Goal: Task Accomplishment & Management: Manage account settings

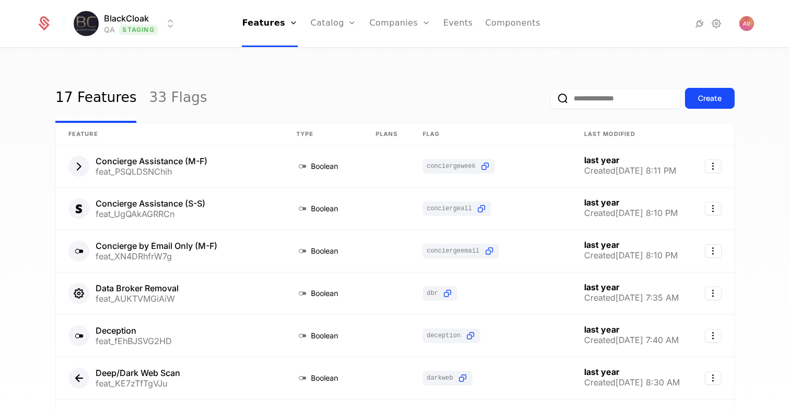
click at [130, 16] on html "BlackCloak QA Staging Features Features Flags Catalog Plans Add Ons Configurati…" at bounding box center [395, 205] width 790 height 410
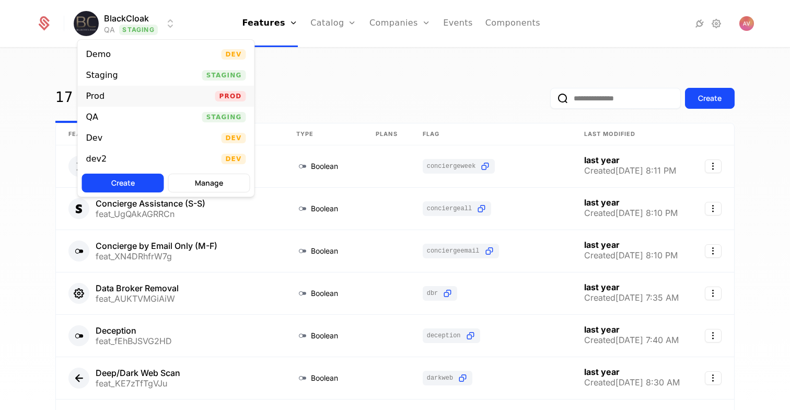
click at [121, 90] on div "Prod Prod" at bounding box center [166, 96] width 177 height 21
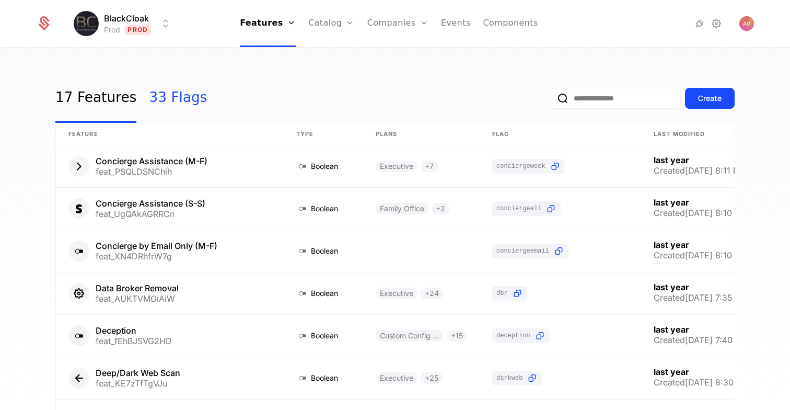
click at [164, 101] on link "33 Flags" at bounding box center [178, 98] width 58 height 49
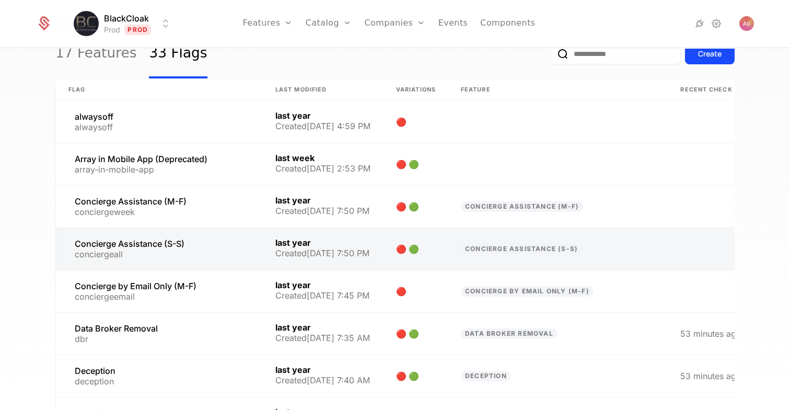
scroll to position [44, 0]
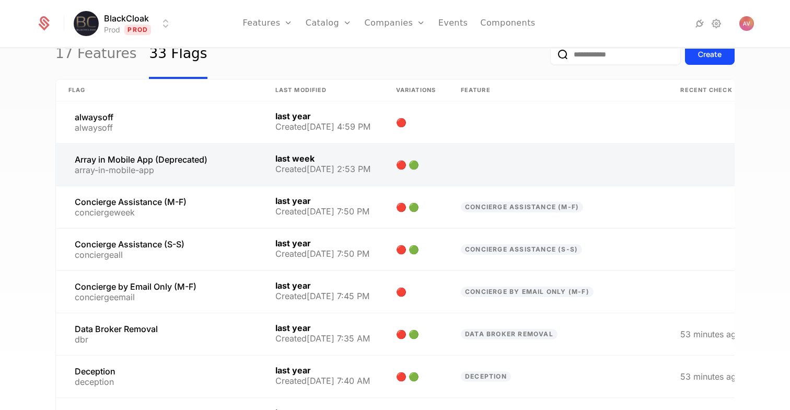
click at [235, 158] on link at bounding box center [159, 165] width 207 height 42
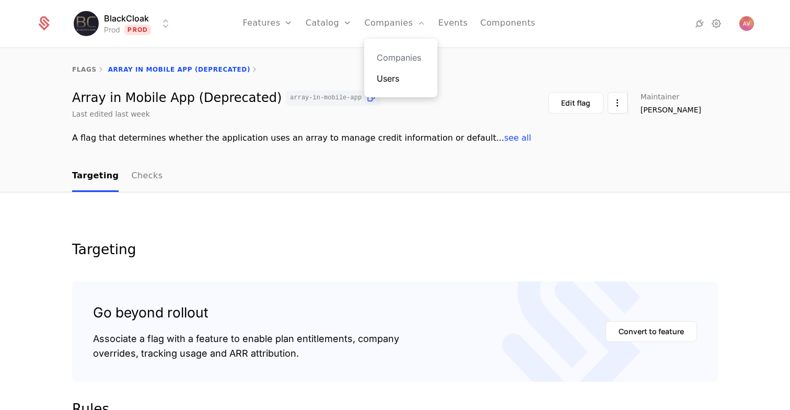
click at [388, 80] on link "Users" at bounding box center [401, 78] width 48 height 13
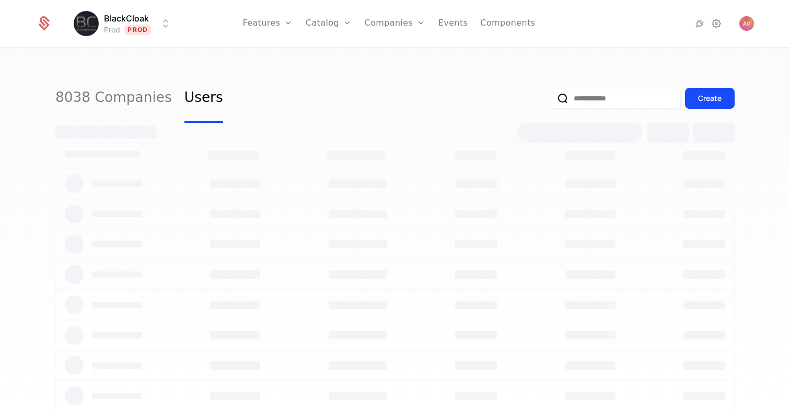
click at [630, 104] on input "email" at bounding box center [615, 98] width 131 height 21
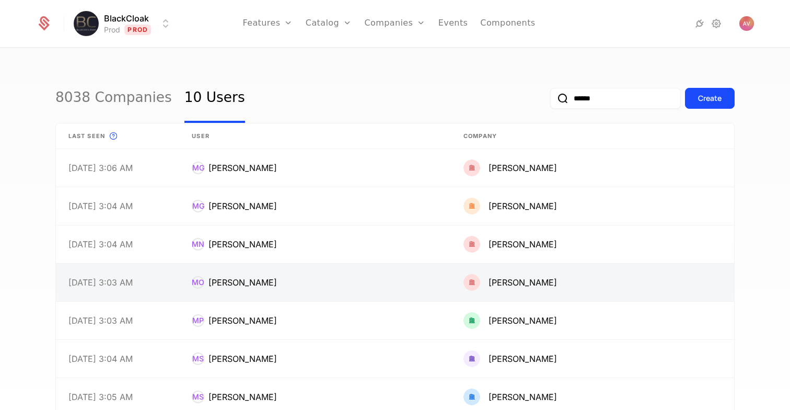
type input "******"
click at [359, 292] on link at bounding box center [315, 282] width 272 height 38
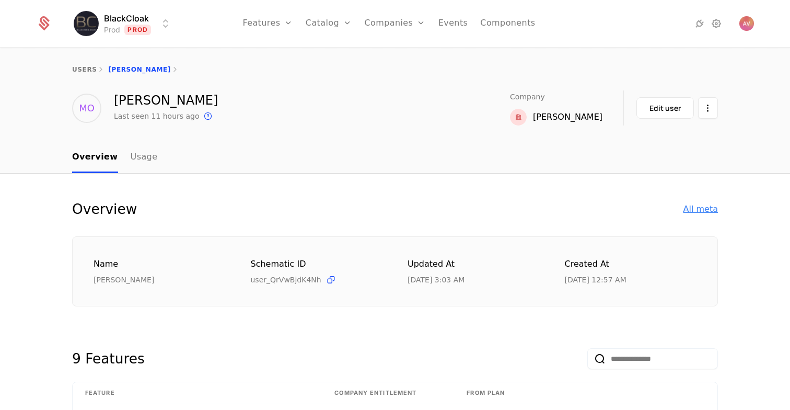
click at [687, 211] on div "All meta" at bounding box center [700, 209] width 34 height 13
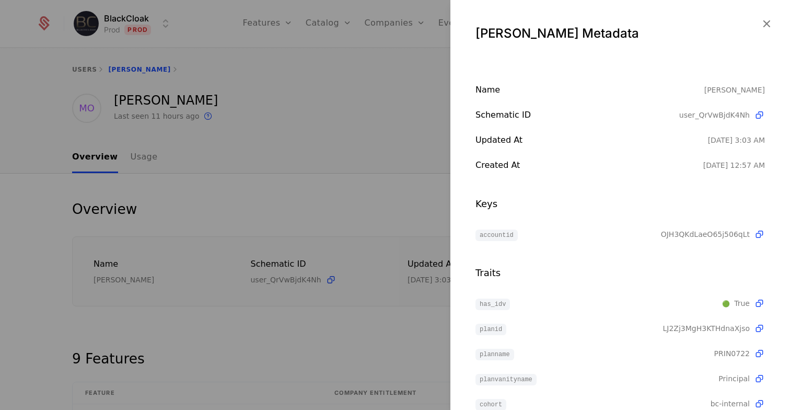
scroll to position [75, 0]
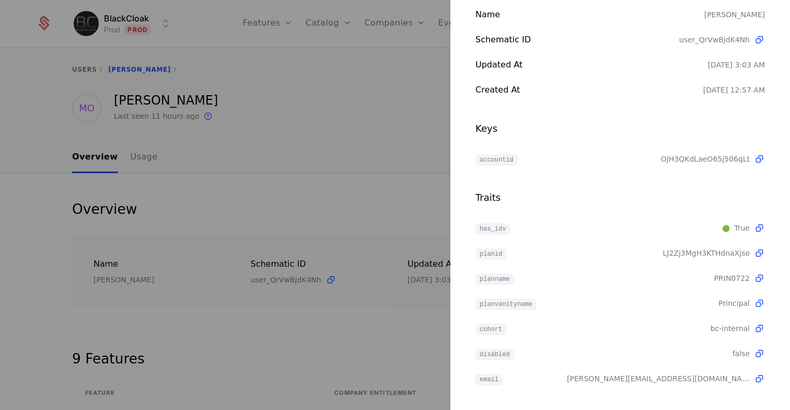
click at [307, 94] on div at bounding box center [395, 205] width 790 height 410
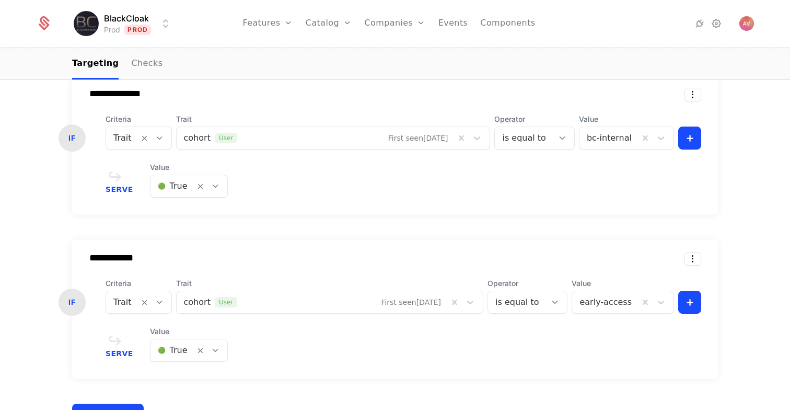
scroll to position [675, 0]
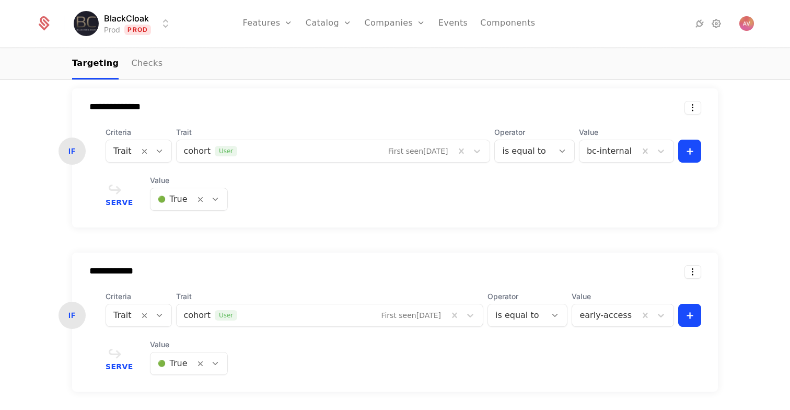
click at [180, 201] on div at bounding box center [173, 199] width 30 height 15
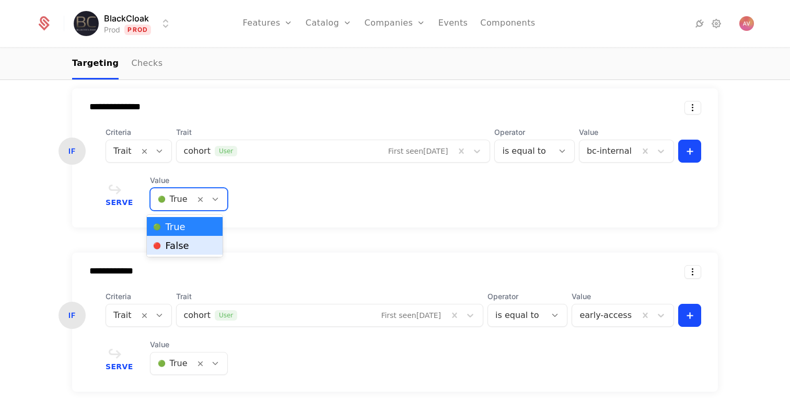
click at [180, 242] on span "🔴 False" at bounding box center [171, 245] width 36 height 9
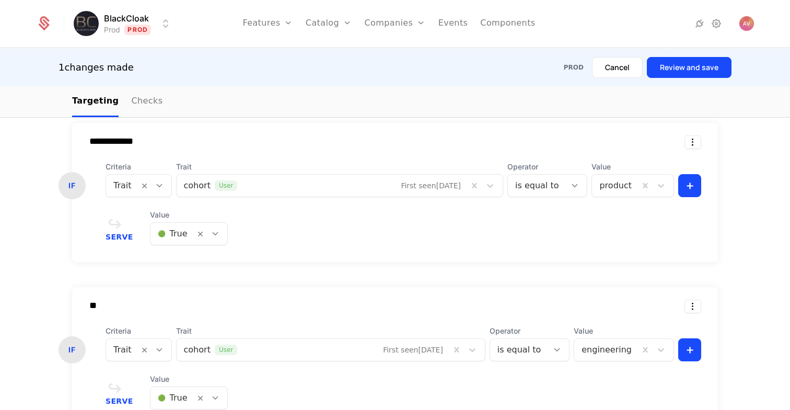
scroll to position [350, 0]
click at [707, 65] on button "Review and save" at bounding box center [689, 67] width 85 height 21
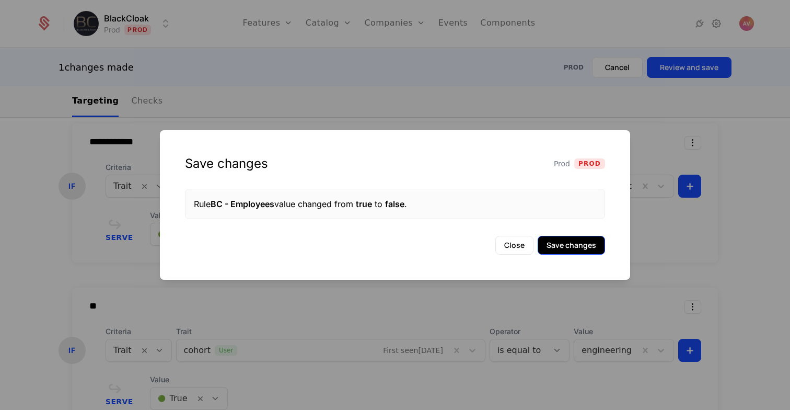
click at [567, 245] on button "Save changes" at bounding box center [571, 245] width 67 height 19
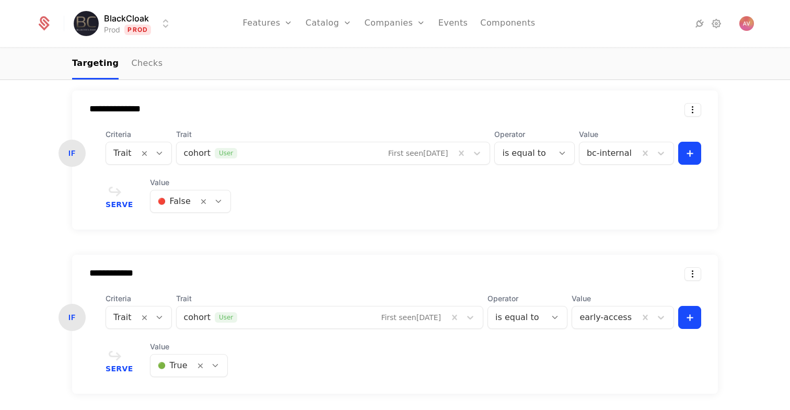
scroll to position [655, 0]
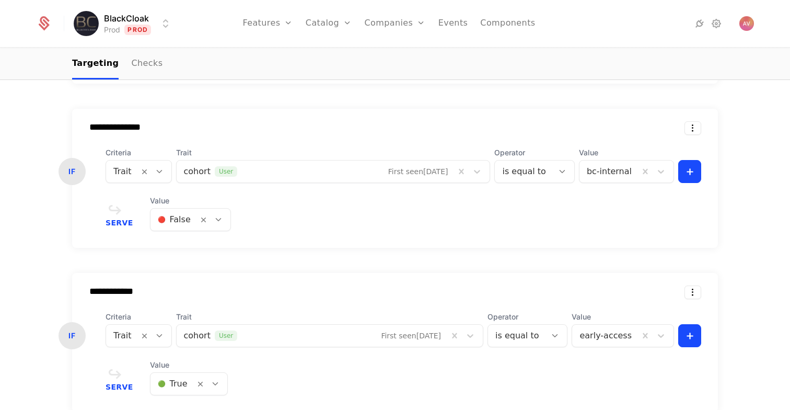
click at [180, 222] on div at bounding box center [174, 219] width 33 height 15
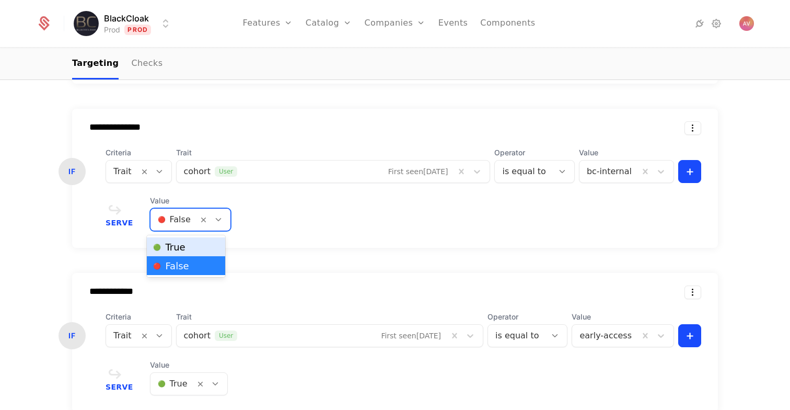
click at [263, 241] on div "**********" at bounding box center [395, 178] width 646 height 139
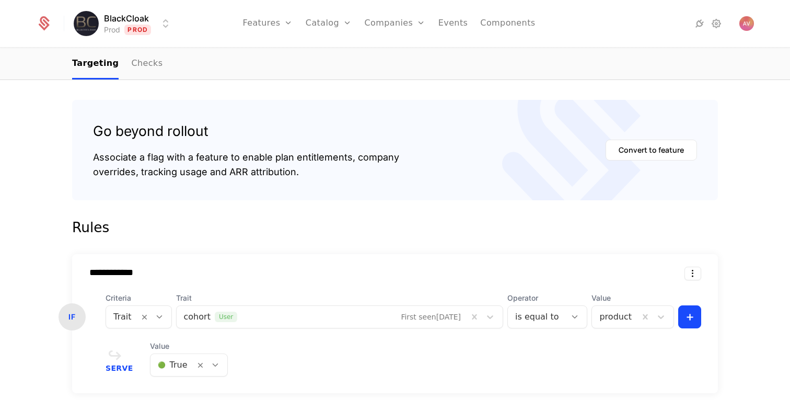
scroll to position [0, 0]
